Goal: Information Seeking & Learning: Compare options

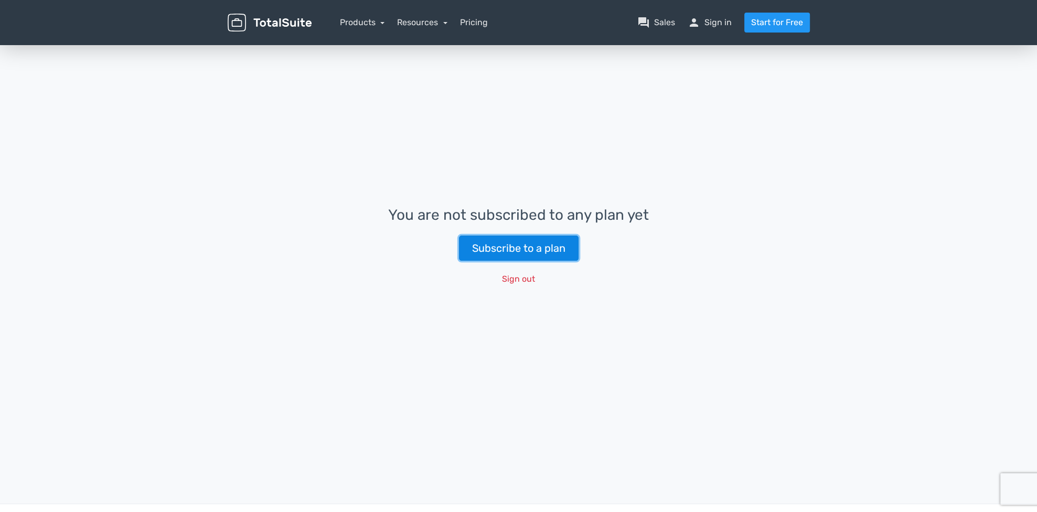
click at [533, 247] on link "Subscribe to a plan" at bounding box center [519, 247] width 120 height 25
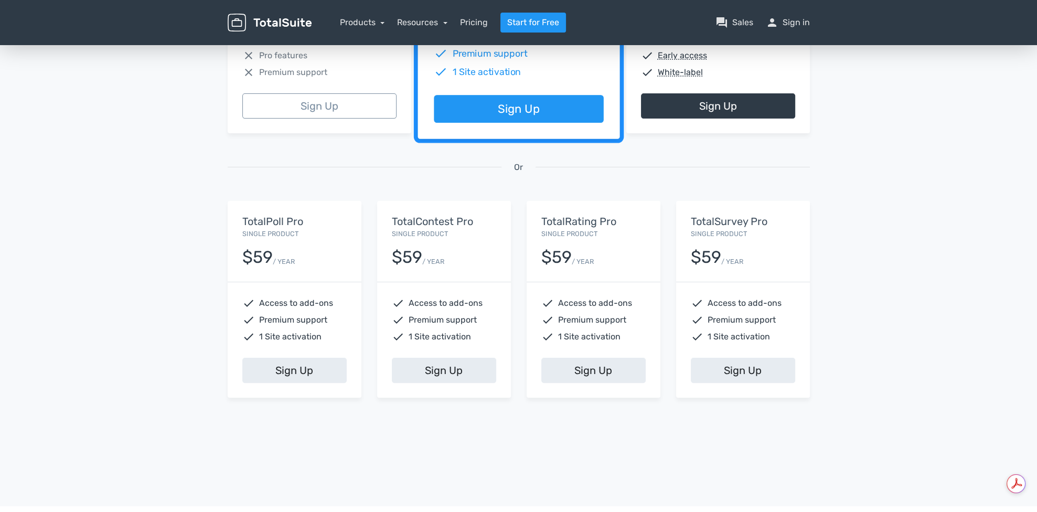
scroll to position [315, 0]
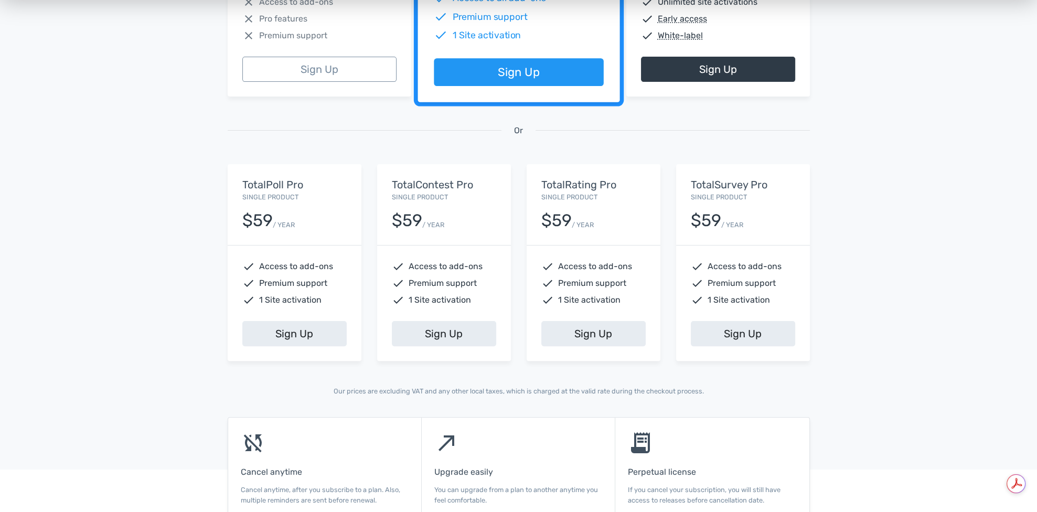
click at [152, 269] on div "13,945 Happy Customers, Join them Today! Excellent 5/5 based on 101 reviews Fea…" at bounding box center [518, 72] width 1037 height 689
click at [202, 356] on div "13,945 Happy Customers, Join them Today! Excellent 5/5 based on 101 reviews Fea…" at bounding box center [518, 72] width 1037 height 689
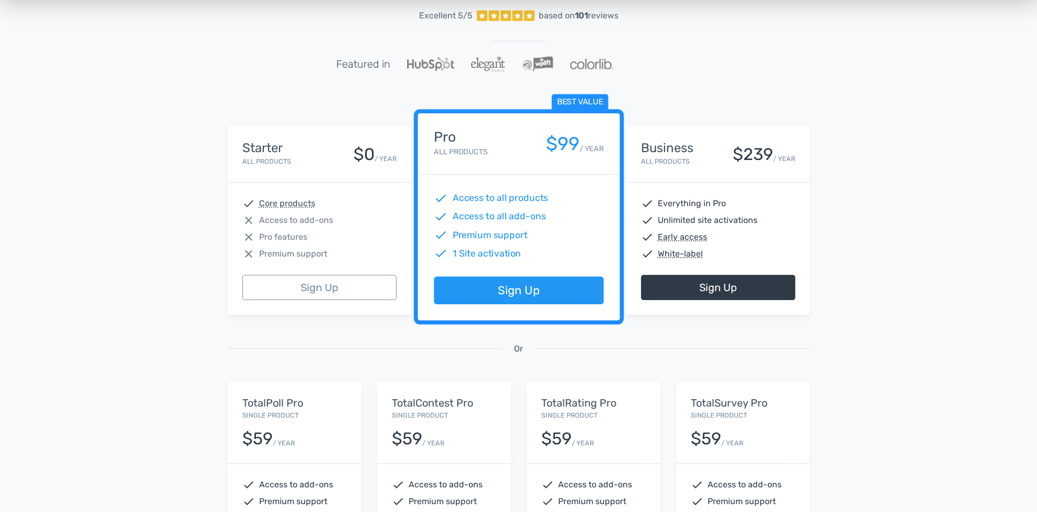
scroll to position [0, 0]
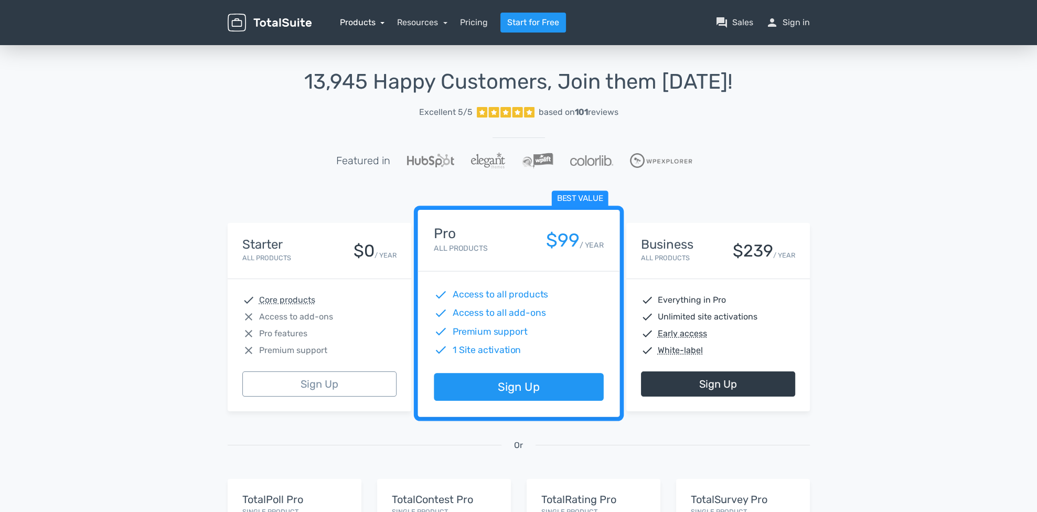
click at [379, 21] on link "Products" at bounding box center [362, 22] width 45 height 10
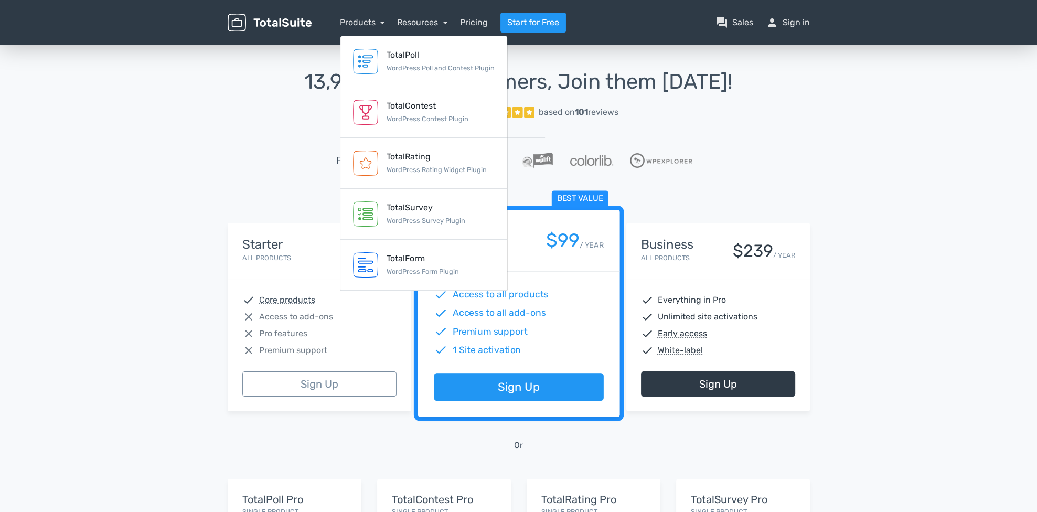
click at [177, 192] on div "13,945 Happy Customers, Join them Today! Excellent 5/5 based on 101 reviews Fea…" at bounding box center [518, 387] width 1037 height 689
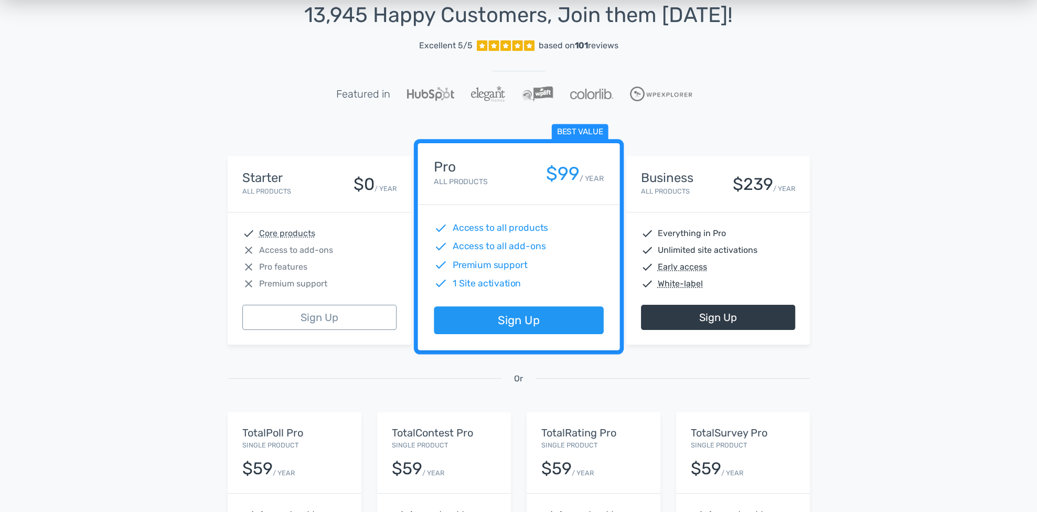
scroll to position [52, 0]
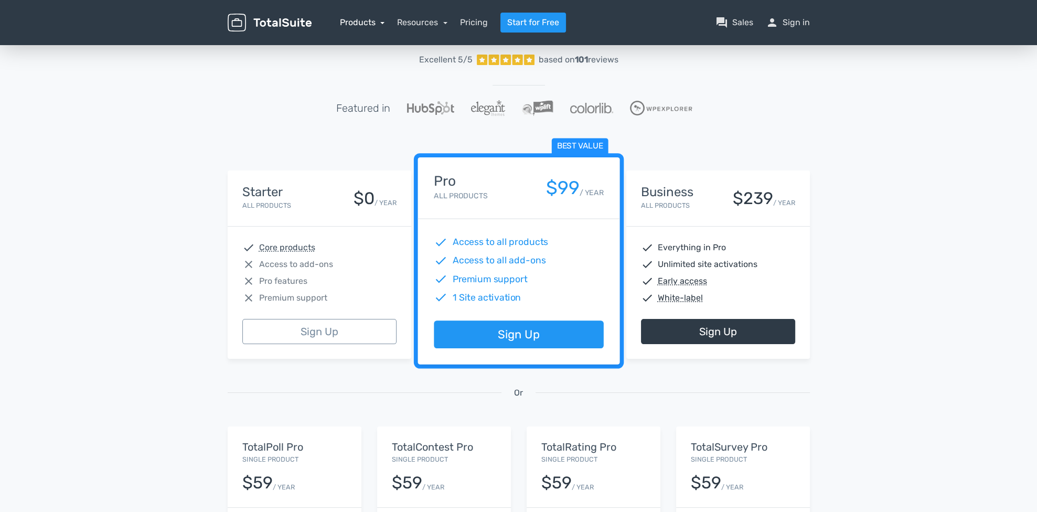
click at [378, 23] on link "Products" at bounding box center [362, 22] width 45 height 10
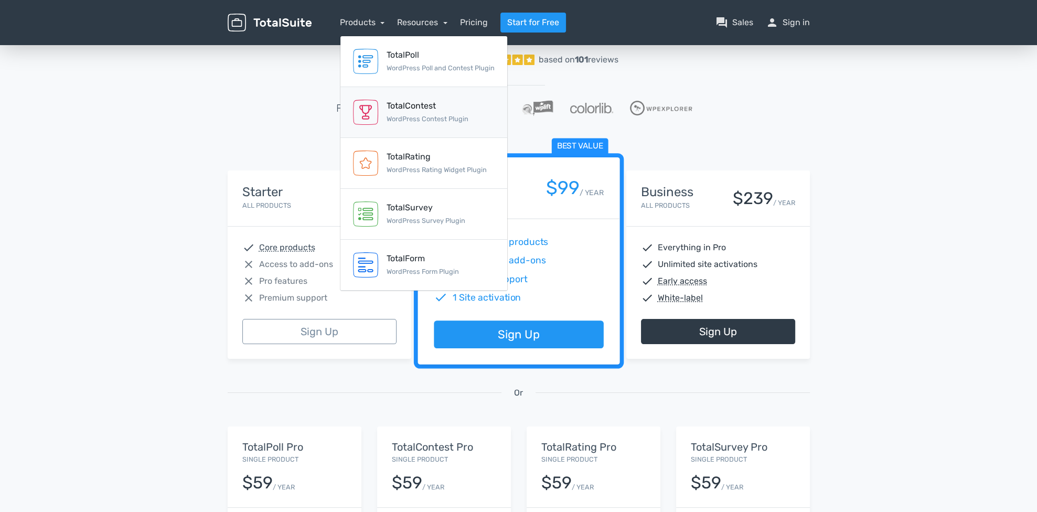
click at [466, 122] on small "WordPress Contest Plugin" at bounding box center [428, 119] width 82 height 8
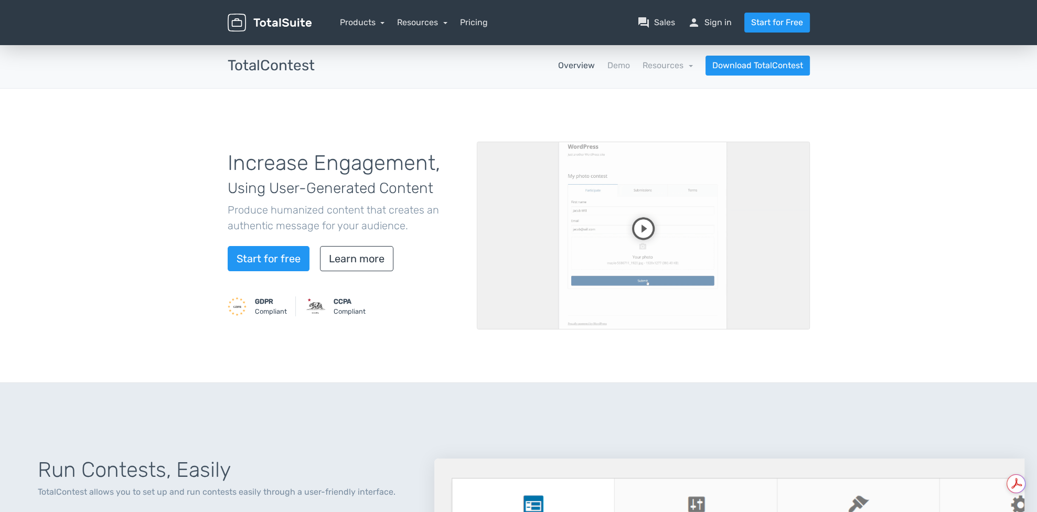
click at [640, 223] on video at bounding box center [643, 236] width 333 height 188
click at [376, 16] on div "Products TotalPoll WordPress Poll and Contest Plugin TotalContest WordPress Con…" at bounding box center [362, 22] width 45 height 13
click at [375, 20] on link "Products" at bounding box center [362, 22] width 45 height 10
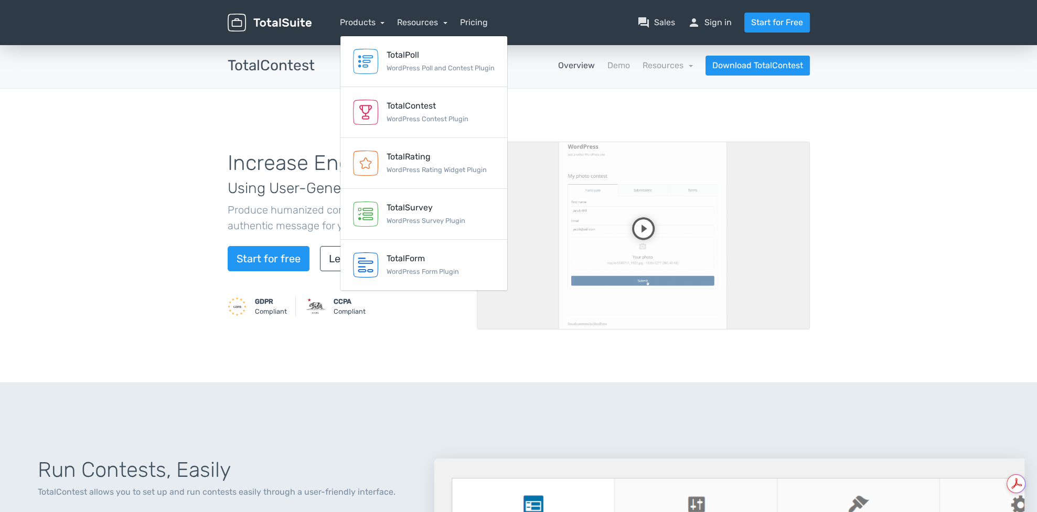
drag, startPoint x: 132, startPoint y: 112, endPoint x: 224, endPoint y: 79, distance: 98.2
click at [132, 112] on div "Increase Engagement, Using User-Generated Content Produce humanized content tha…" at bounding box center [518, 236] width 1037 height 294
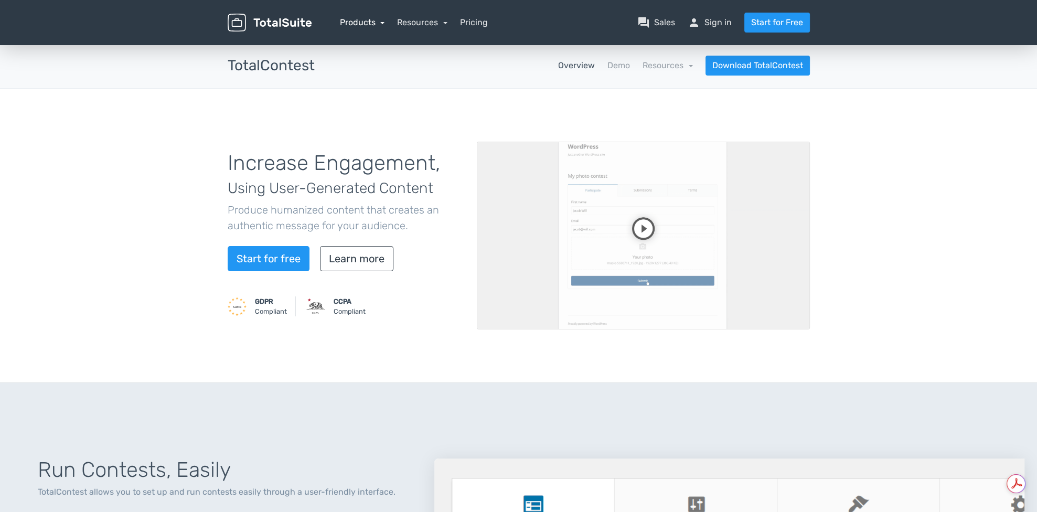
click at [373, 23] on link "Products" at bounding box center [362, 22] width 45 height 10
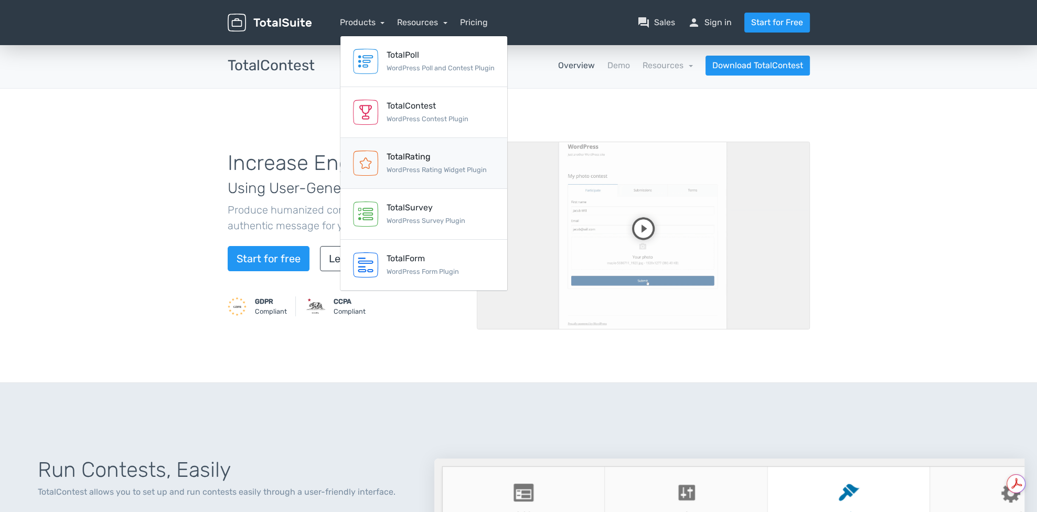
click at [441, 170] on small "WordPress Rating Widget Plugin" at bounding box center [437, 170] width 100 height 8
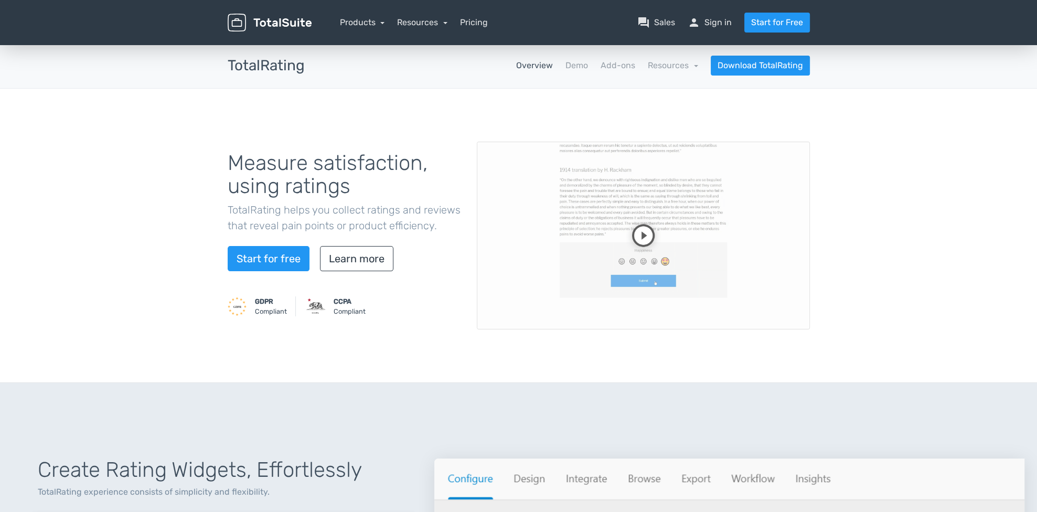
click at [626, 227] on video at bounding box center [643, 236] width 333 height 188
click at [381, 23] on link "Products" at bounding box center [362, 22] width 45 height 10
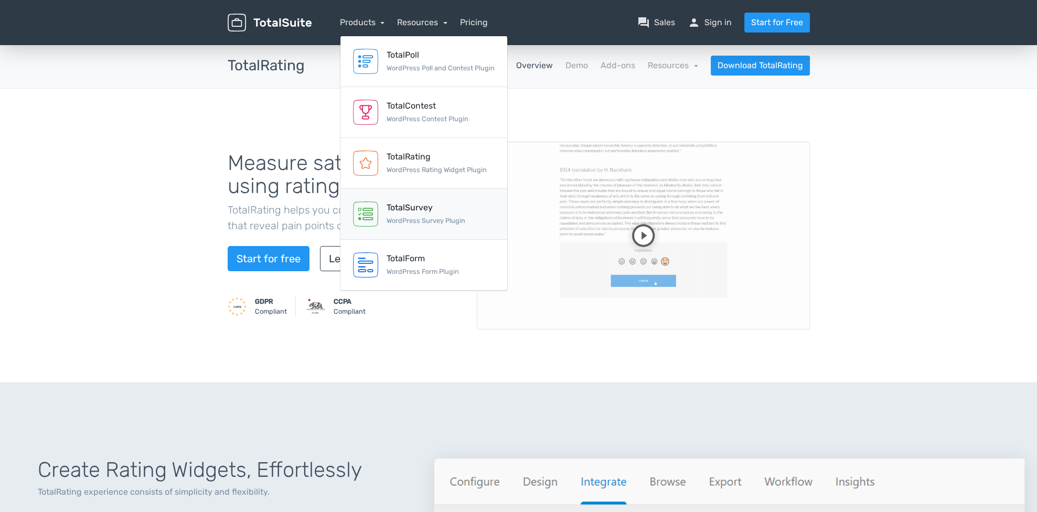
click at [423, 216] on div "TotalSurvey WordPress Survey Plugin" at bounding box center [426, 213] width 79 height 25
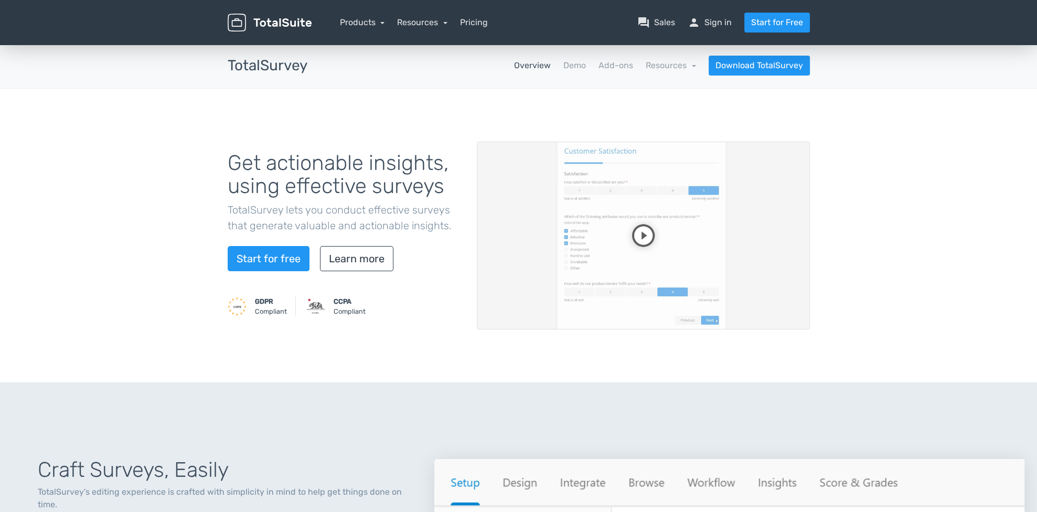
click at [644, 226] on video at bounding box center [643, 236] width 333 height 188
click at [367, 20] on link "Products" at bounding box center [362, 22] width 45 height 10
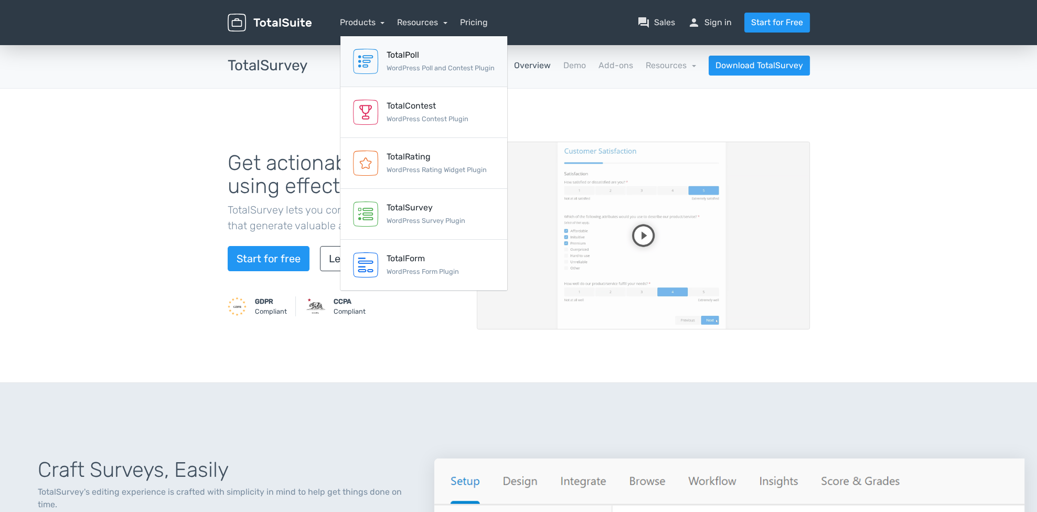
click at [373, 60] on img at bounding box center [365, 61] width 25 height 25
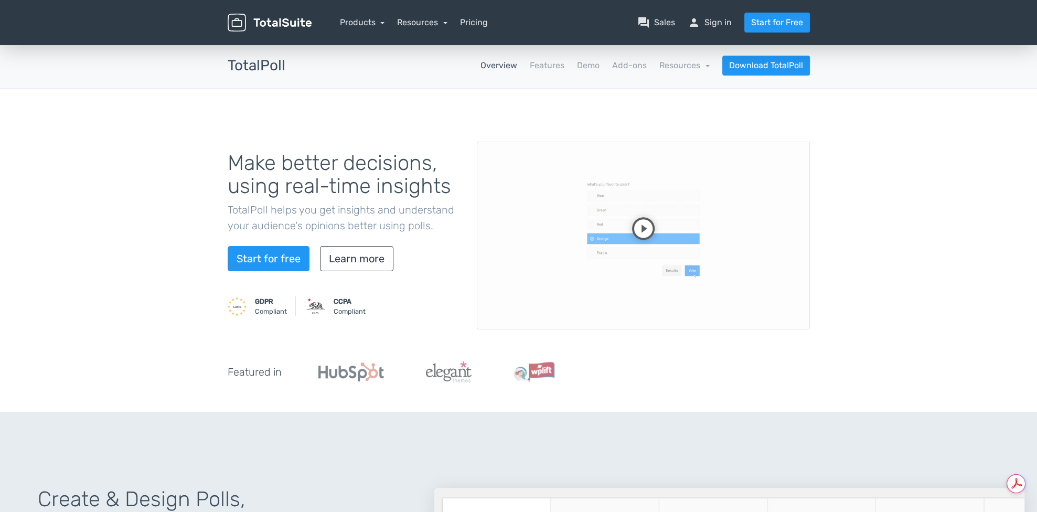
click at [671, 202] on video at bounding box center [643, 236] width 333 height 188
click at [658, 226] on video at bounding box center [643, 236] width 333 height 188
click at [361, 26] on link "Products" at bounding box center [362, 22] width 45 height 10
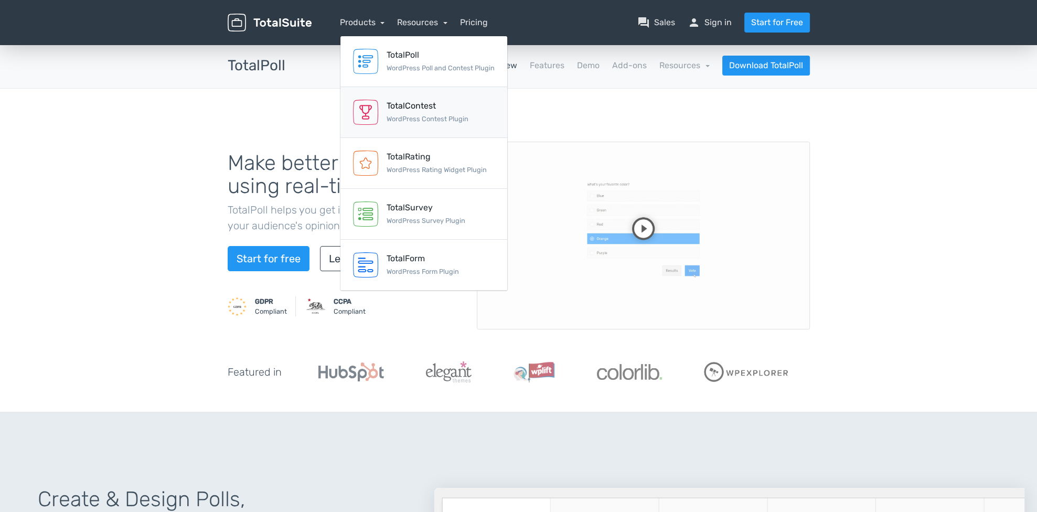
click at [409, 101] on div "TotalContest" at bounding box center [428, 106] width 82 height 13
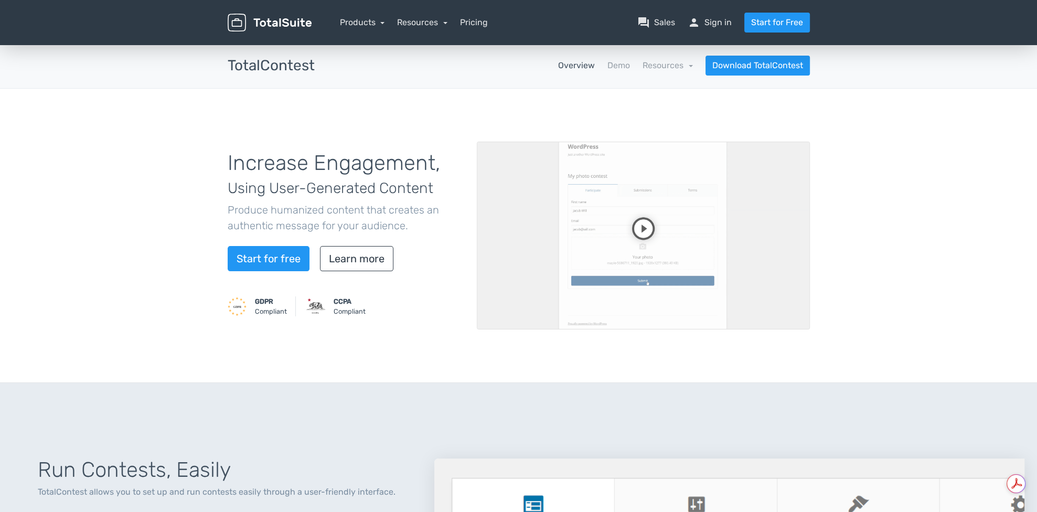
click at [648, 241] on video at bounding box center [643, 236] width 333 height 188
click at [380, 28] on div "Products TotalPoll WordPress Poll and Contest Plugin TotalContest WordPress Con…" at bounding box center [362, 22] width 45 height 13
click at [380, 24] on link "Products" at bounding box center [362, 22] width 45 height 10
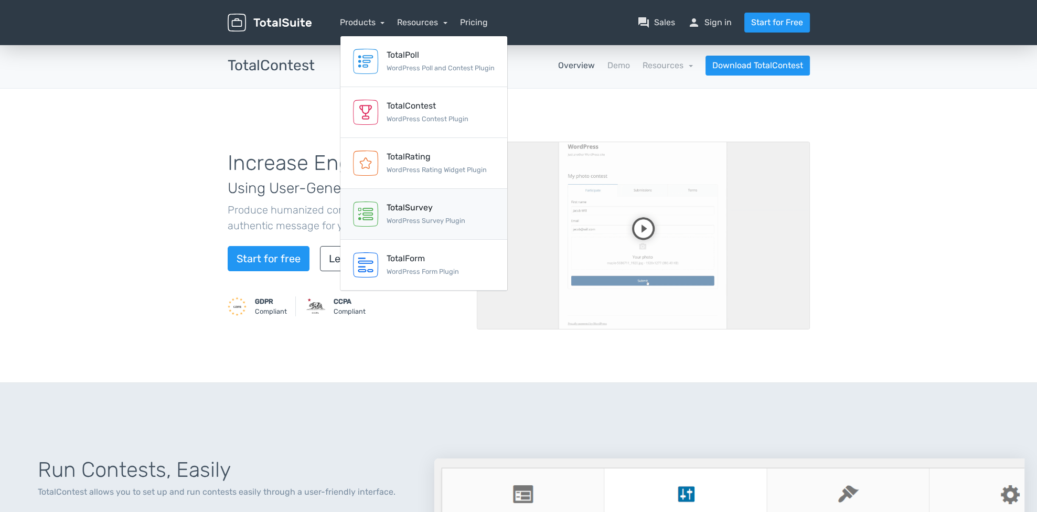
click at [438, 209] on div "TotalSurvey" at bounding box center [426, 207] width 79 height 13
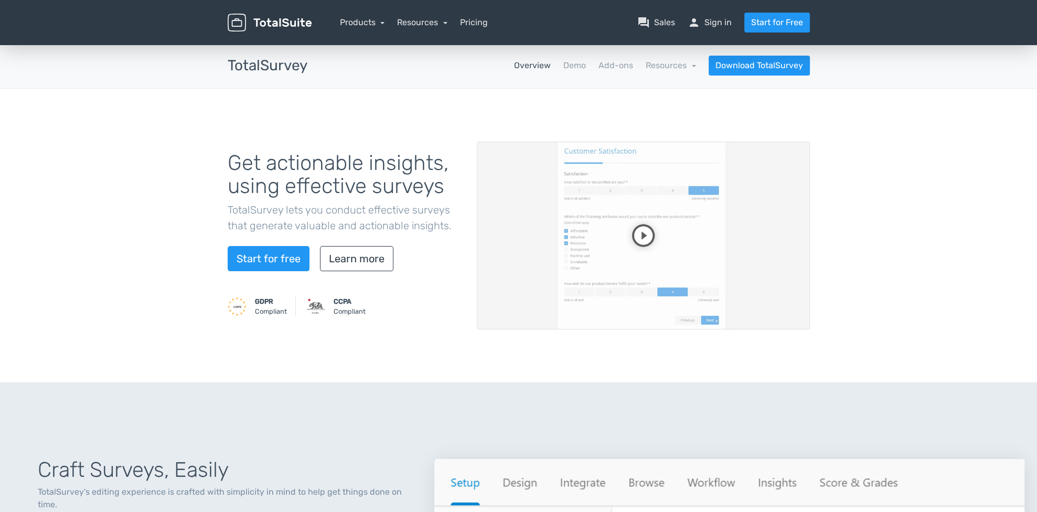
click at [650, 234] on video at bounding box center [643, 236] width 333 height 188
click at [361, 25] on link "Products" at bounding box center [362, 22] width 45 height 10
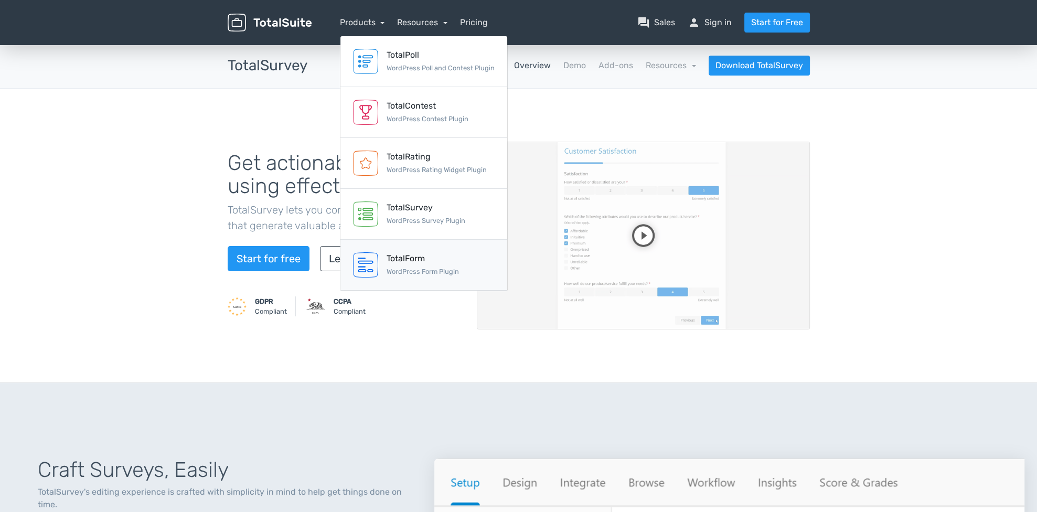
click at [415, 260] on div "TotalForm" at bounding box center [423, 258] width 72 height 13
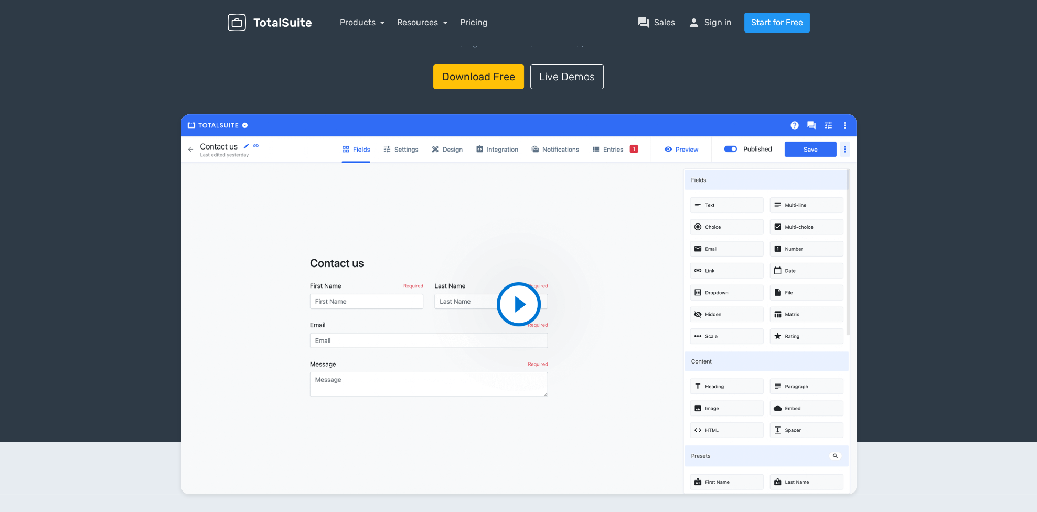
scroll to position [105, 0]
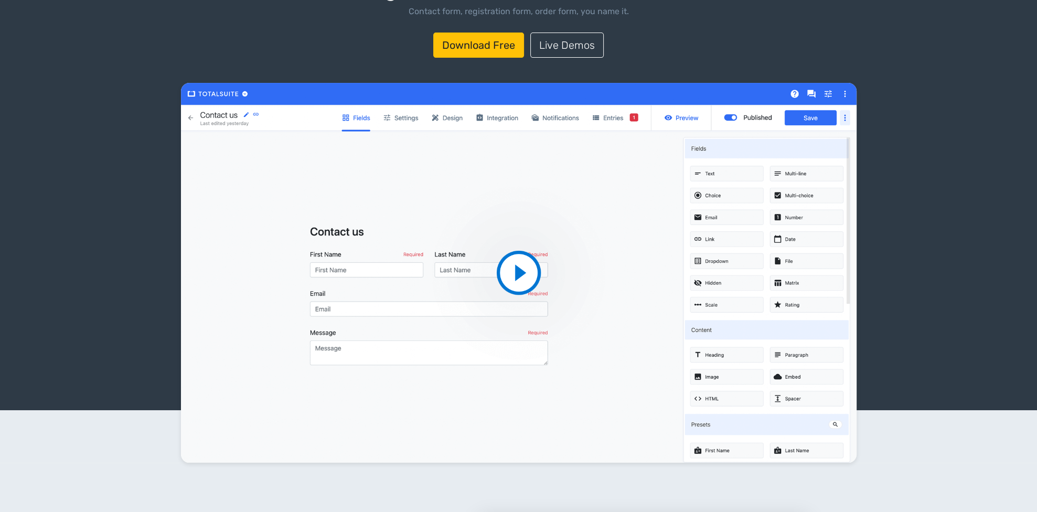
click at [504, 254] on video at bounding box center [518, 273] width 675 height 380
click at [114, 250] on div at bounding box center [518, 234] width 1037 height 352
click at [889, 94] on div at bounding box center [518, 234] width 1037 height 352
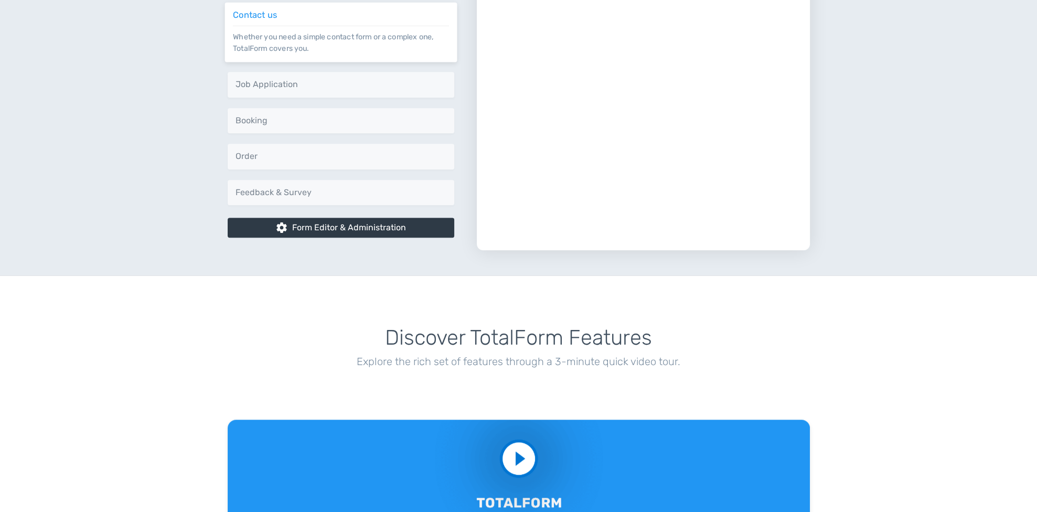
scroll to position [0, 0]
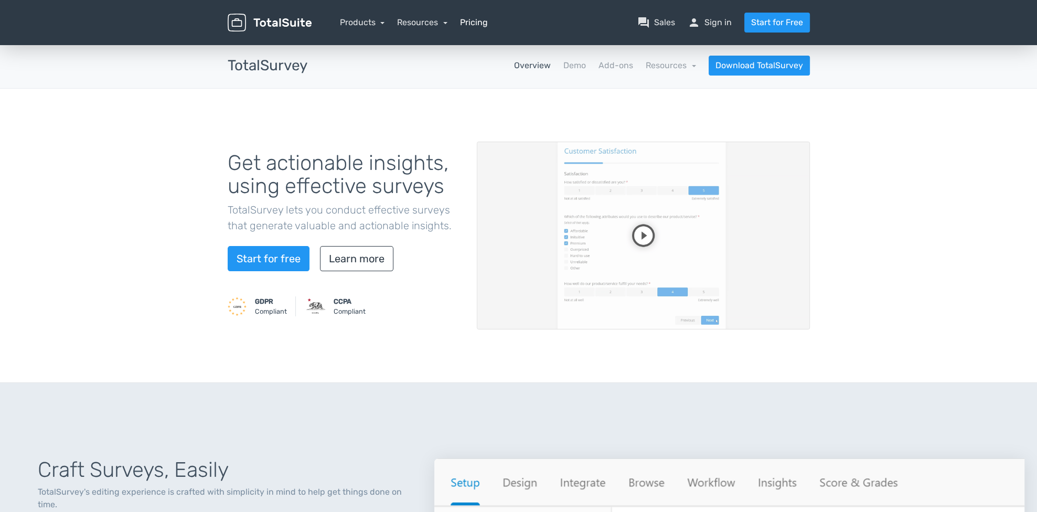
click at [466, 20] on link "Pricing" at bounding box center [474, 22] width 28 height 13
